Goal: Information Seeking & Learning: Learn about a topic

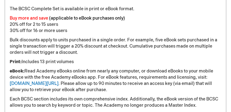
scroll to position [687, 0]
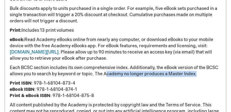
drag, startPoint x: 202, startPoint y: 75, endPoint x: 106, endPoint y: 73, distance: 95.9
click at [106, 73] on p "Each BCSC section includes its own comprehensive index. Additionally, the eBook…" at bounding box center [115, 71] width 211 height 12
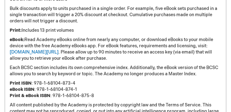
click at [62, 61] on p "eBook: Read Academy eBooks online from nearly any computer, or download eBooks …" at bounding box center [115, 49] width 211 height 25
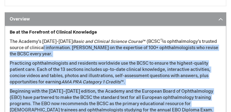
scroll to position [406, 0]
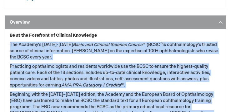
drag, startPoint x: 81, startPoint y: 84, endPoint x: 6, endPoint y: 41, distance: 86.0
copy div "Lor Ipsumdo’s 2614-4514 Ametc adi Elitsedd Eiusmod Tempor ™ (INCI ®) ut laboree…"
click at [80, 93] on p "Beginning with the [DATE]–[DATE] edition, the Academy and the European Board of…" at bounding box center [115, 104] width 211 height 25
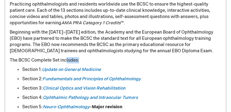
scroll to position [375, 0]
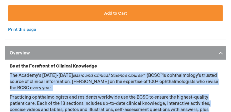
drag, startPoint x: 83, startPoint y: 59, endPoint x: 20, endPoint y: 77, distance: 65.8
copy div "The Academy’s [DATE]-[DATE] Basic and Clinical Science Course ™ (BCSC ®) is oph…"
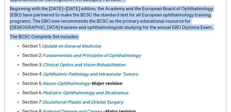
scroll to position [500, 0]
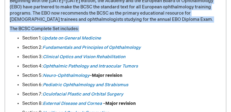
click at [113, 31] on p "The BCSC Complete Set includes:" at bounding box center [115, 29] width 211 height 6
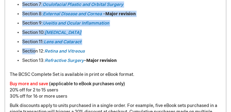
scroll to position [593, 0]
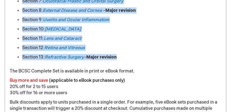
drag, startPoint x: 15, startPoint y: 37, endPoint x: 157, endPoint y: 53, distance: 142.4
click at [157, 53] on ul "Section 1: Update on General Medicine Section 2: Fundamentals and Principles of…" at bounding box center [115, 1] width 211 height 119
copy ul "Section 1: Update on General Medicine Section 2: Fundamentals and Principles of…"
